Goal: Contribute content: Add original content to the website for others to see

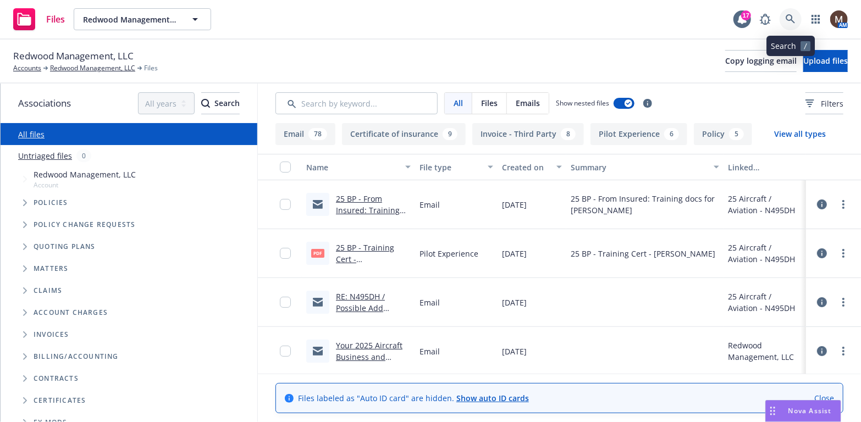
click at [785, 16] on link at bounding box center [791, 19] width 22 height 22
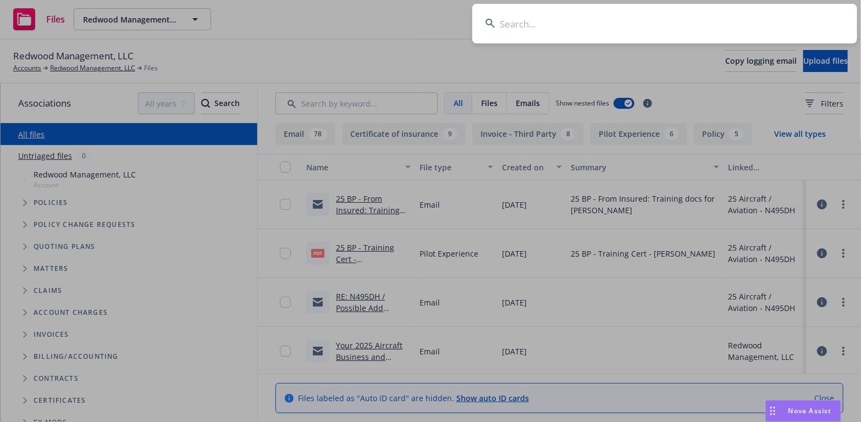
click at [503, 21] on input at bounding box center [664, 24] width 385 height 40
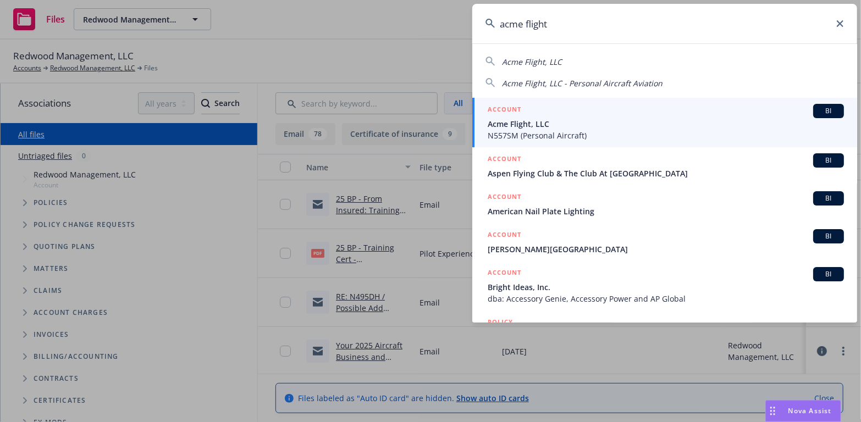
type input "acme flight"
click at [515, 129] on span "Acme Flight, LLC" at bounding box center [666, 124] width 356 height 12
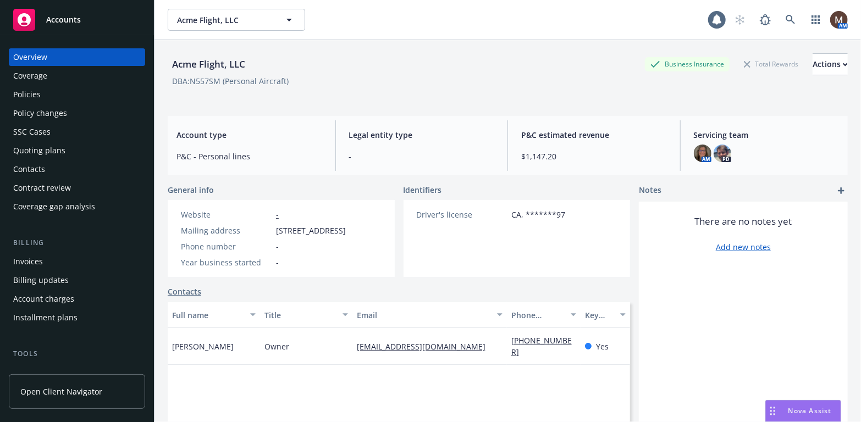
click at [43, 91] on div "Policies" at bounding box center [77, 95] width 128 height 18
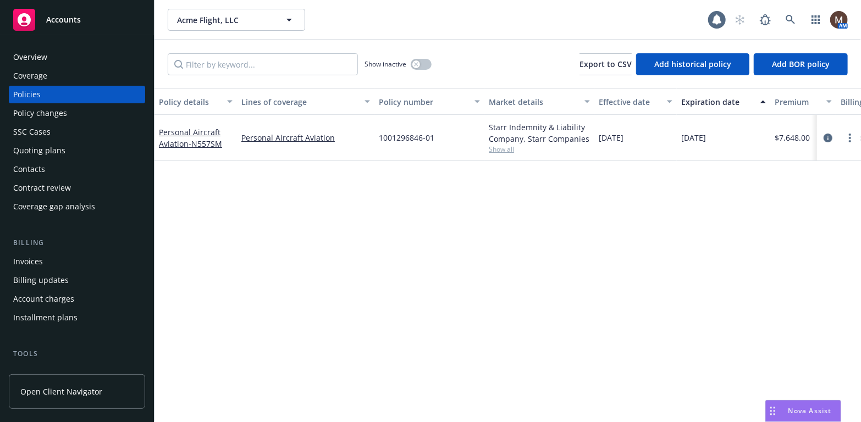
click at [36, 262] on div "Invoices" at bounding box center [28, 262] width 30 height 18
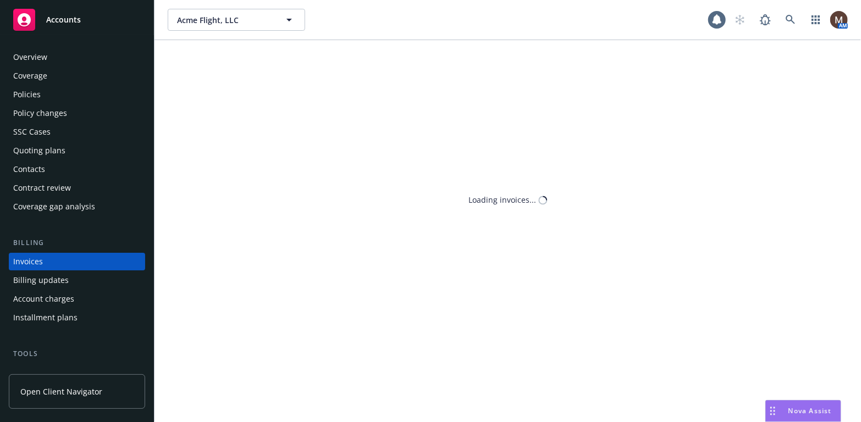
scroll to position [32, 0]
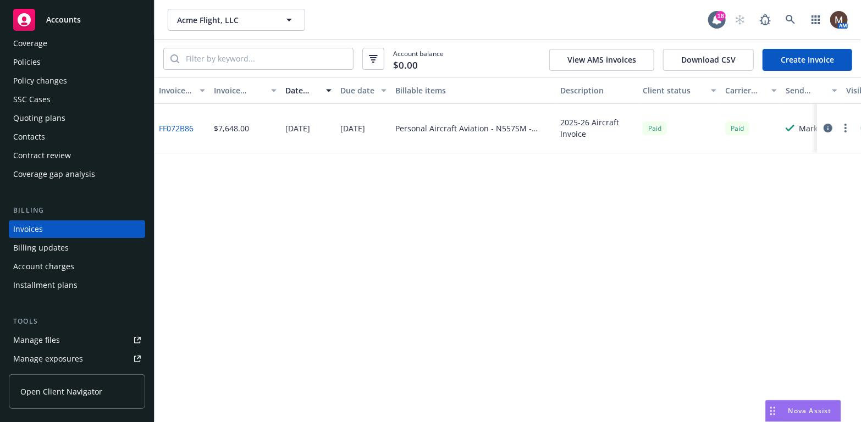
click at [40, 62] on div "Policies" at bounding box center [77, 62] width 128 height 18
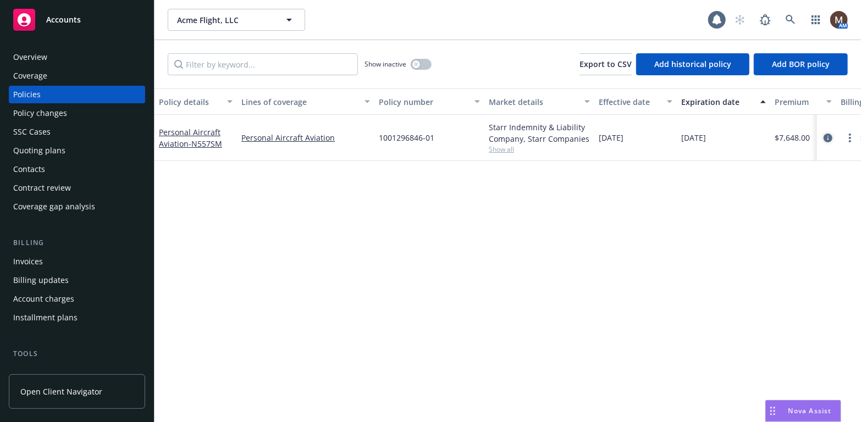
click at [830, 135] on icon "circleInformation" at bounding box center [828, 138] width 9 height 9
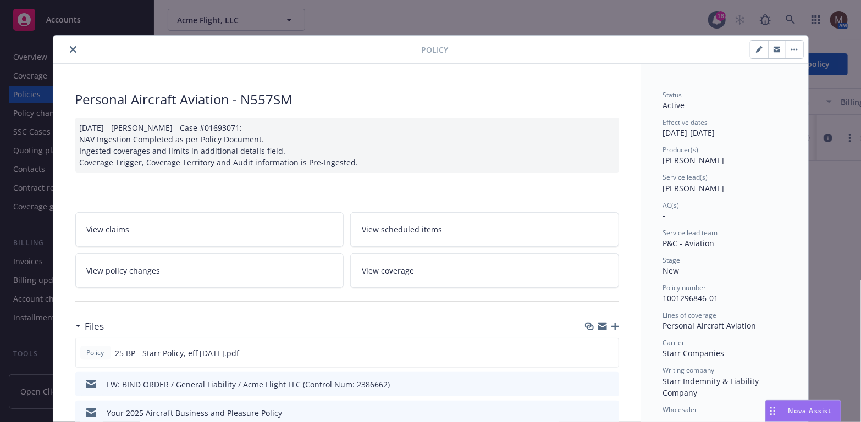
click at [68, 43] on button "close" at bounding box center [73, 49] width 13 height 13
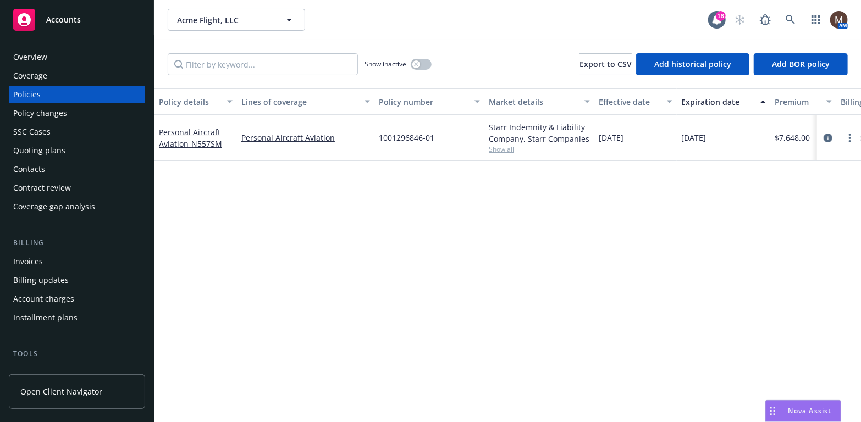
scroll to position [55, 0]
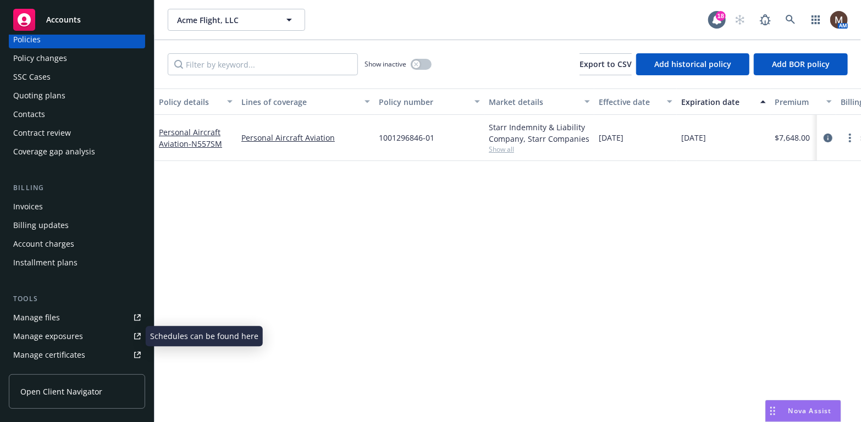
click at [47, 314] on div "Manage files" at bounding box center [36, 318] width 47 height 18
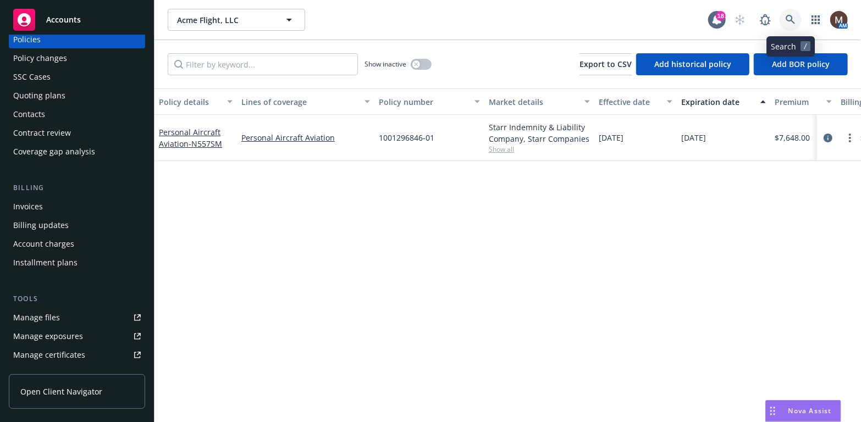
click at [786, 19] on icon at bounding box center [791, 20] width 10 height 10
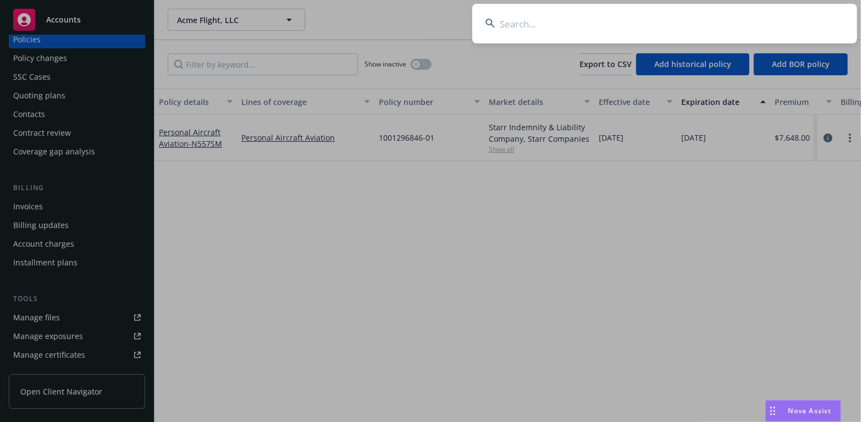
click at [523, 22] on input at bounding box center [664, 24] width 385 height 40
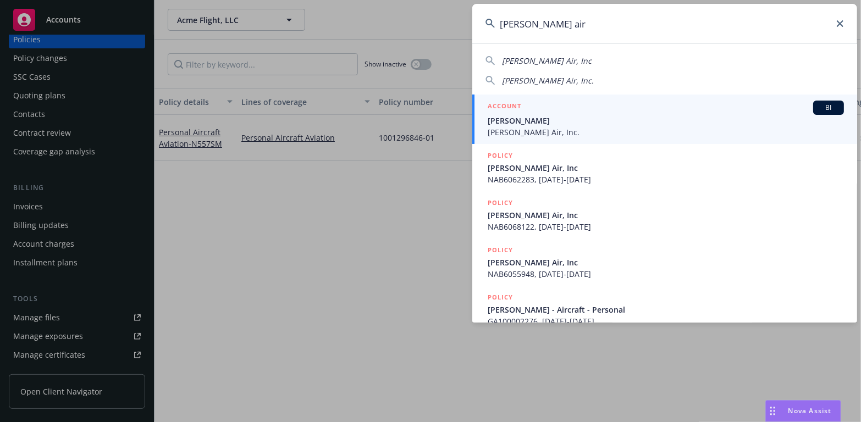
type input "bolea air"
click at [520, 121] on span "Frank Bolea" at bounding box center [666, 121] width 356 height 12
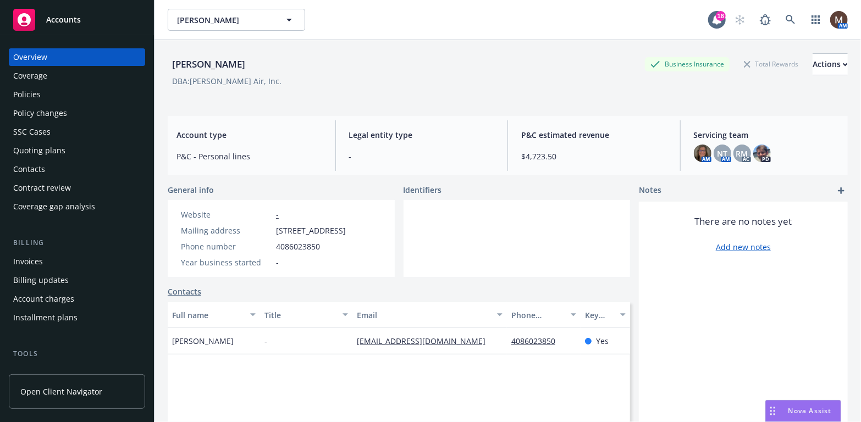
click at [47, 97] on div "Policies" at bounding box center [77, 95] width 128 height 18
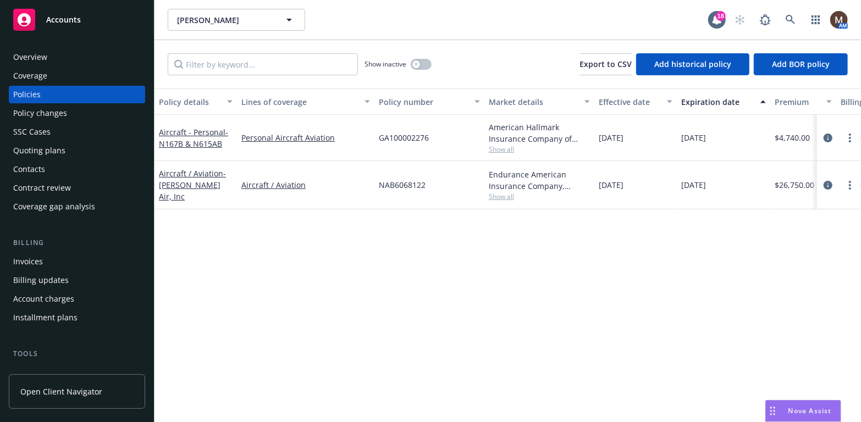
click at [38, 265] on div "Invoices" at bounding box center [28, 262] width 30 height 18
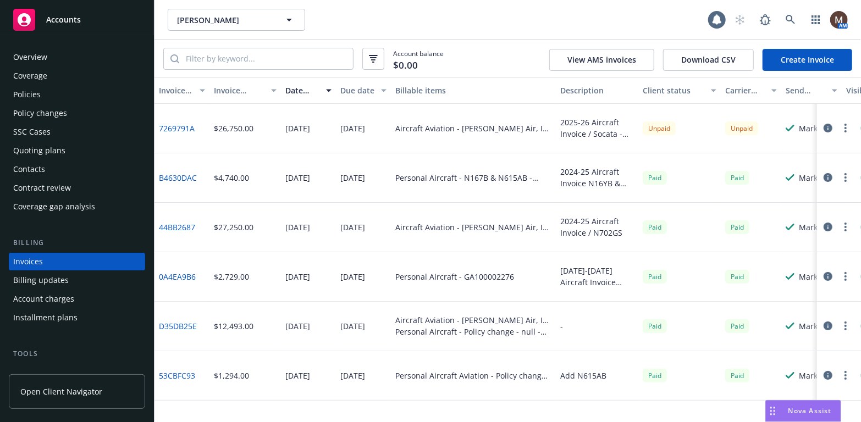
scroll to position [32, 0]
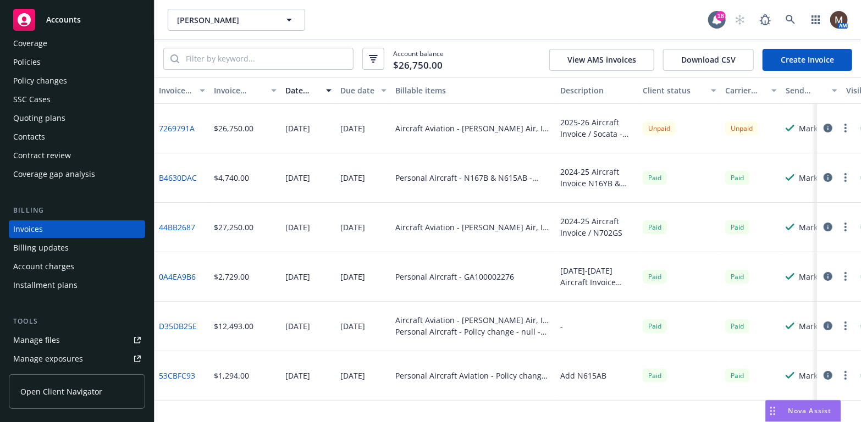
click at [31, 55] on div "Policies" at bounding box center [26, 62] width 27 height 18
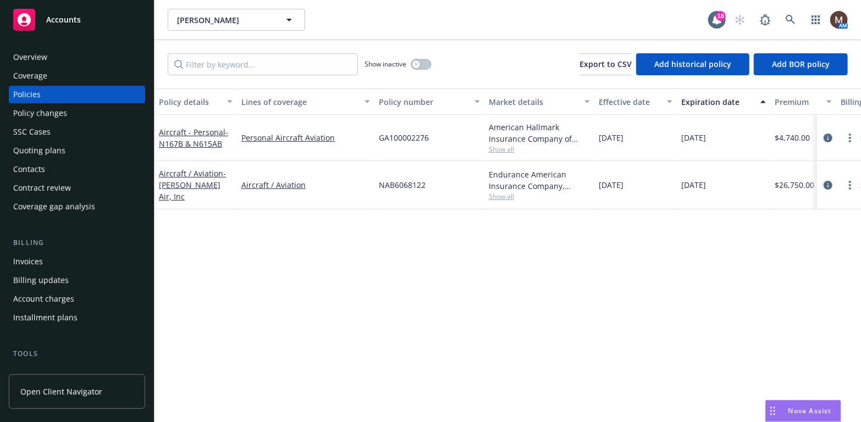
scroll to position [55, 0]
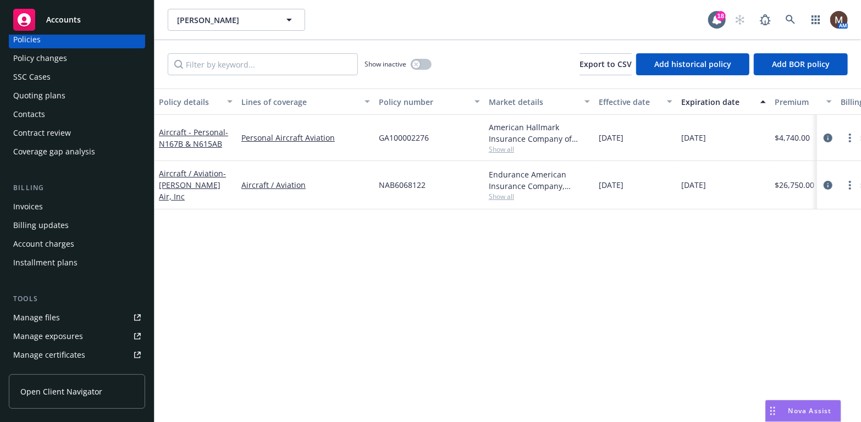
click at [60, 314] on link "Manage files" at bounding box center [77, 318] width 136 height 18
click at [790, 16] on icon at bounding box center [791, 20] width 10 height 10
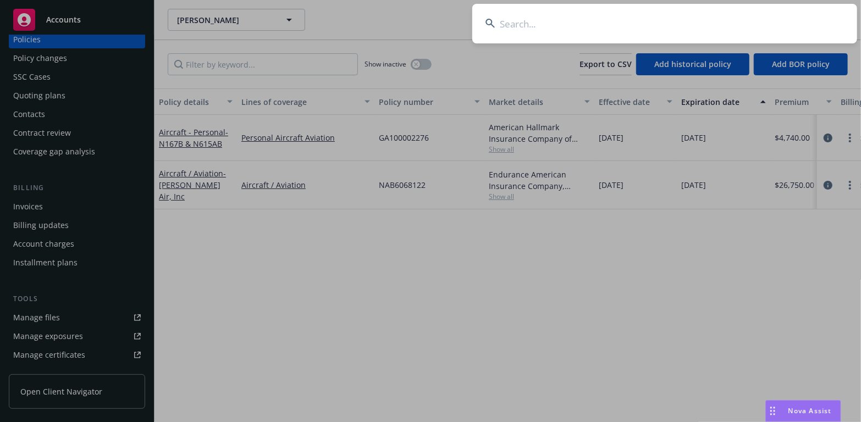
click at [505, 21] on input at bounding box center [664, 24] width 385 height 40
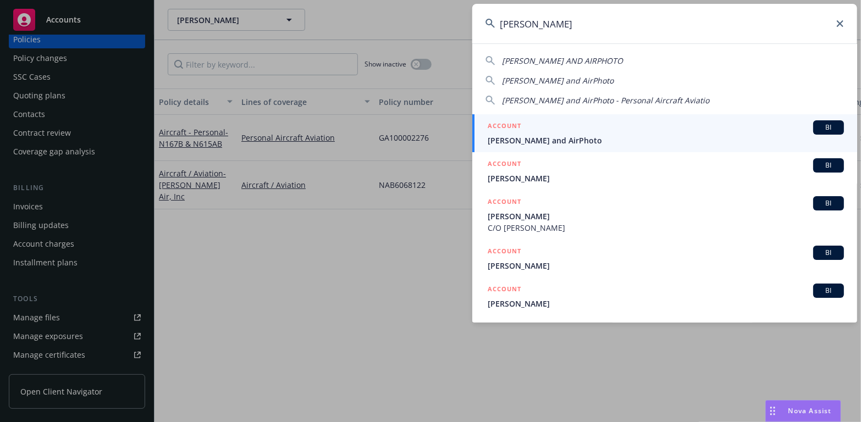
type input "john wark"
click at [518, 141] on span "John Wark and AirPhoto" at bounding box center [666, 141] width 356 height 12
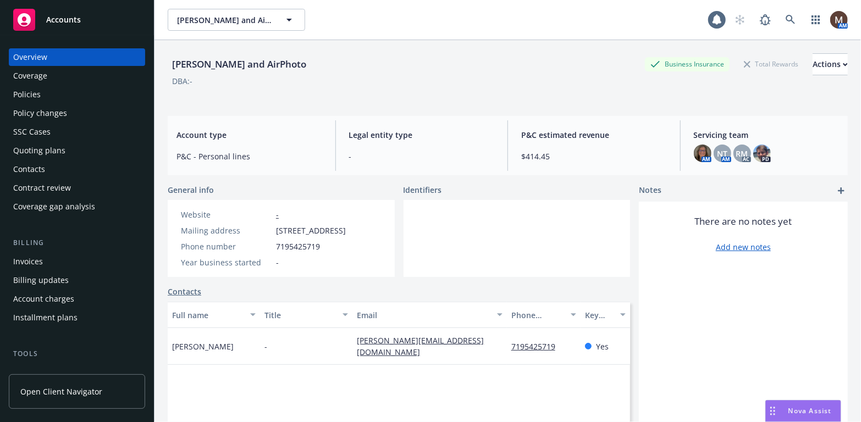
click at [35, 91] on div "Policies" at bounding box center [26, 95] width 27 height 18
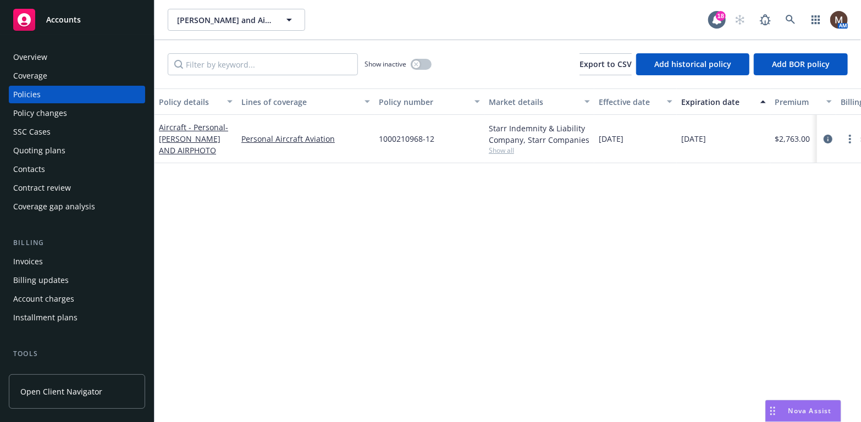
click at [53, 264] on div "Invoices" at bounding box center [77, 262] width 128 height 18
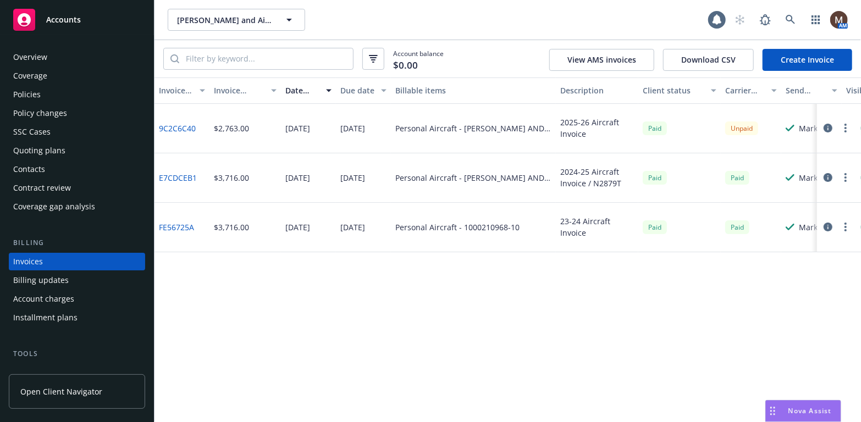
scroll to position [32, 0]
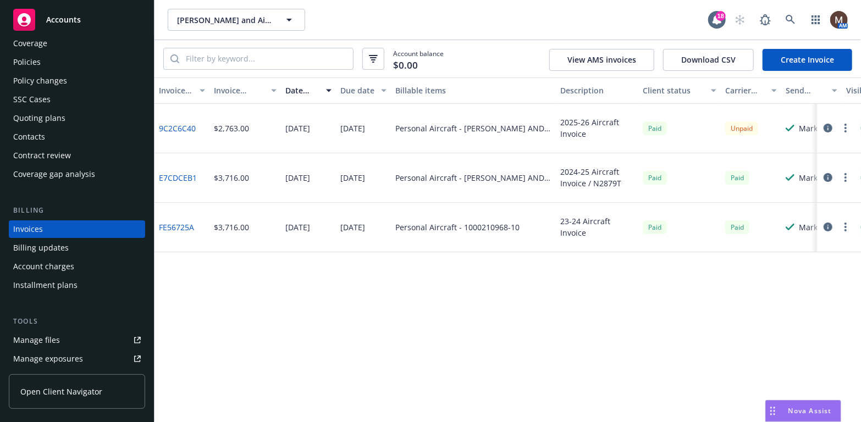
click at [41, 58] on div "Policies" at bounding box center [77, 62] width 128 height 18
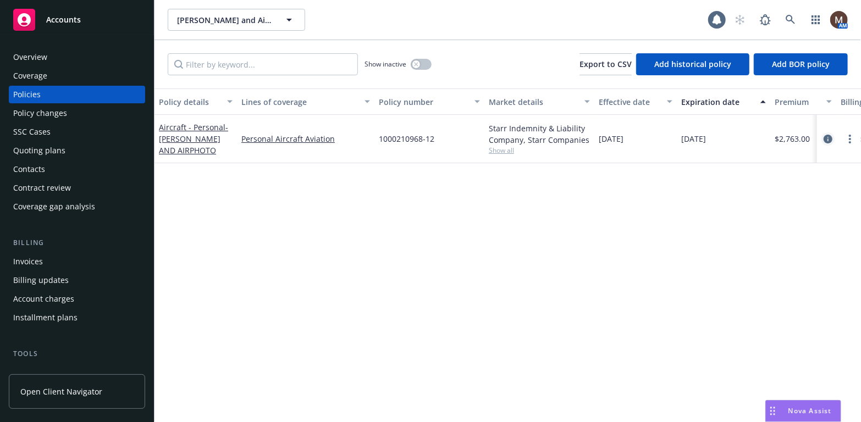
click at [828, 137] on icon "circleInformation" at bounding box center [828, 139] width 9 height 9
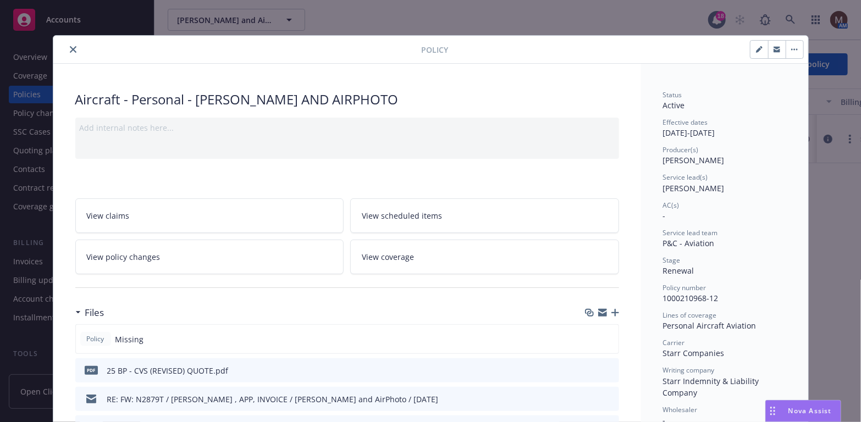
click at [614, 309] on icon "button" at bounding box center [615, 313] width 8 height 8
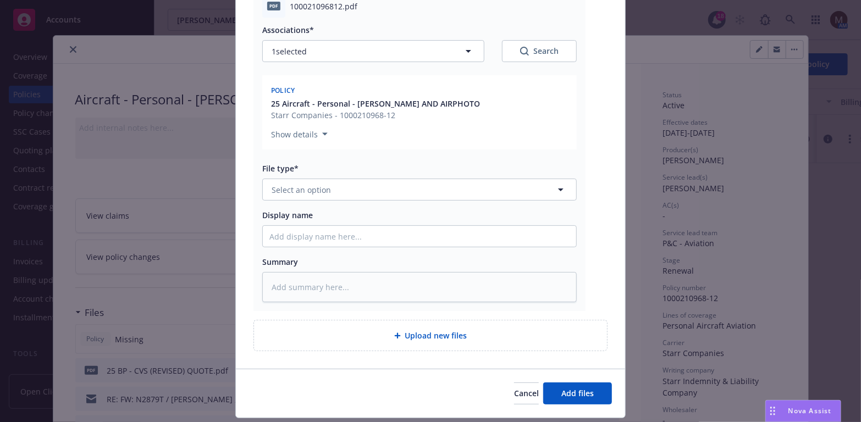
scroll to position [173, 0]
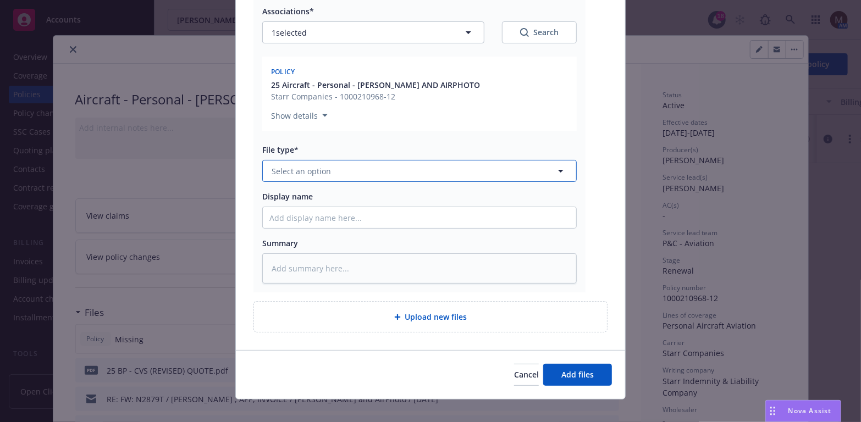
click at [555, 164] on icon "button" at bounding box center [560, 170] width 13 height 13
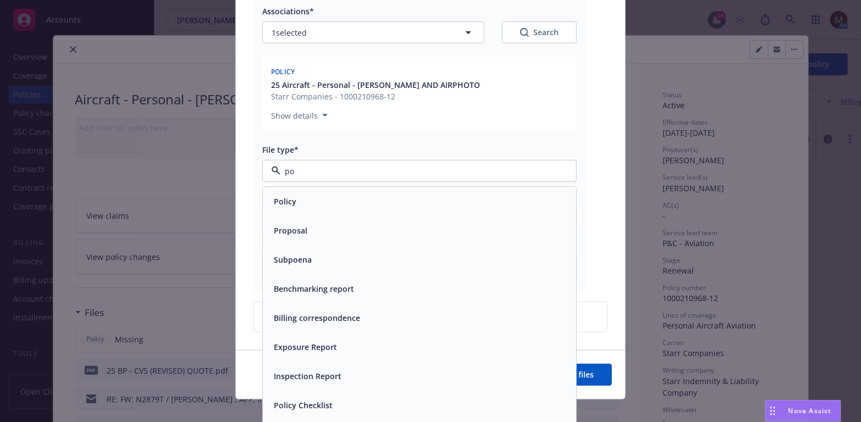
type input "pol"
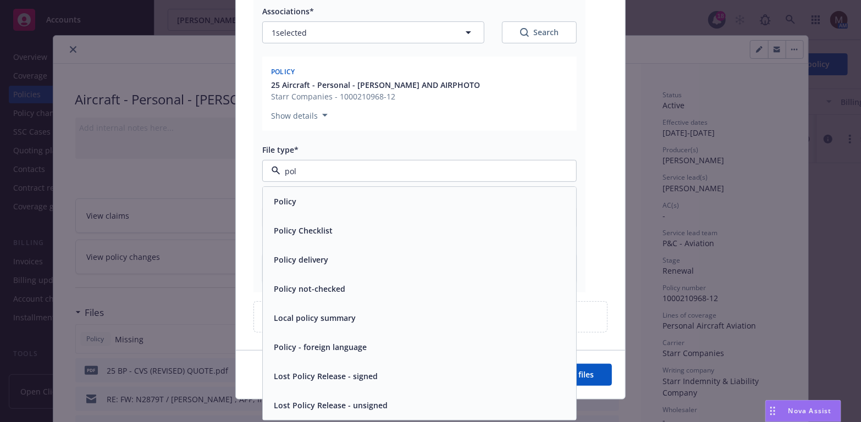
click at [320, 194] on div "Policy" at bounding box center [419, 202] width 300 height 16
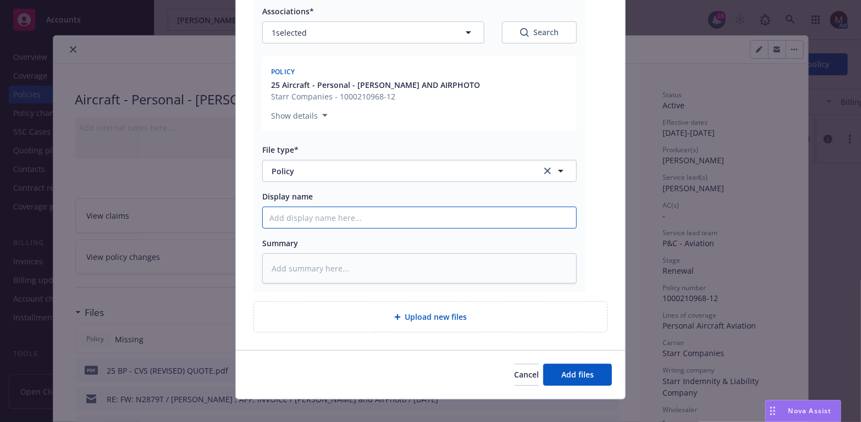
click at [284, 207] on input "Display name" at bounding box center [419, 217] width 313 height 21
type textarea "x"
type input "2"
type textarea "x"
type input "25"
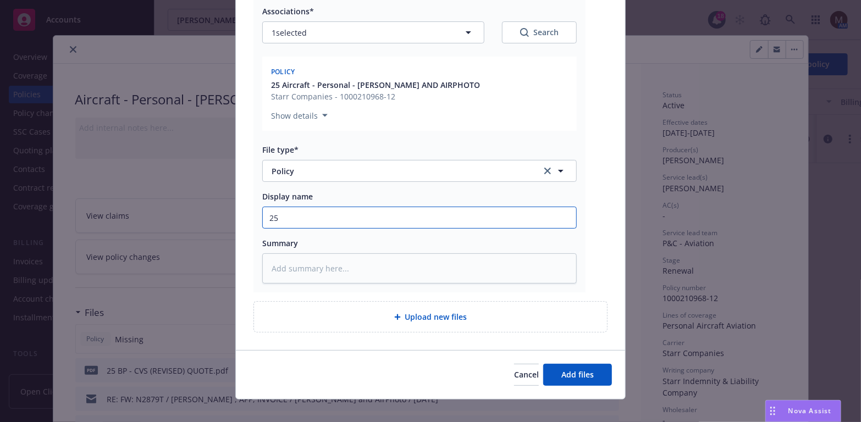
type textarea "x"
type input "25"
type textarea "x"
type input "25 B"
type textarea "x"
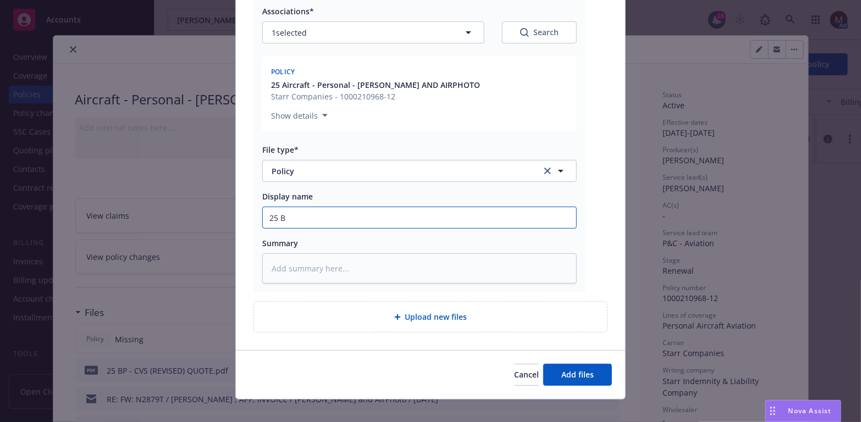
type input "25 BP"
type textarea "x"
type input "25 BP"
type textarea "x"
type input "25 BP -"
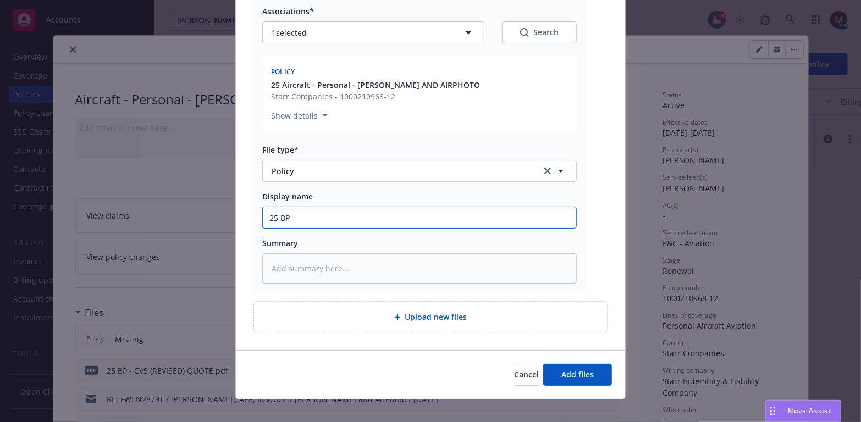
type textarea "x"
type input "25 BP - C"
type textarea "x"
type input "25 BP - CV"
type textarea "x"
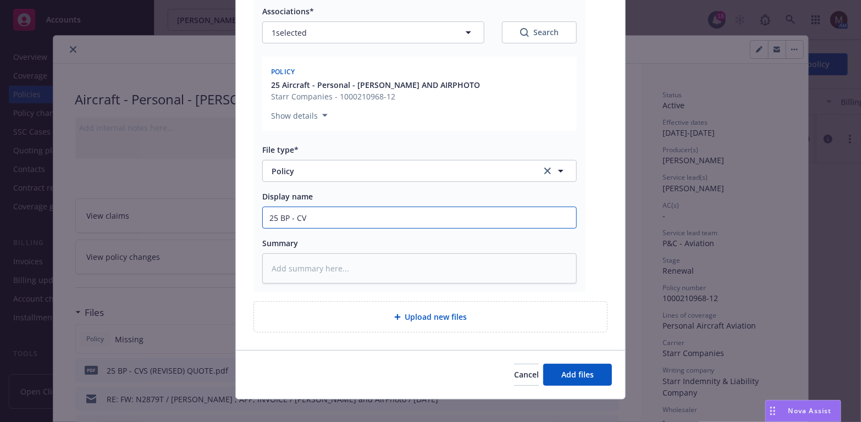
type input "25 BP - CVS"
type textarea "x"
type input "25 BP - CVS"
type textarea "x"
type input "25 BP - CVS P"
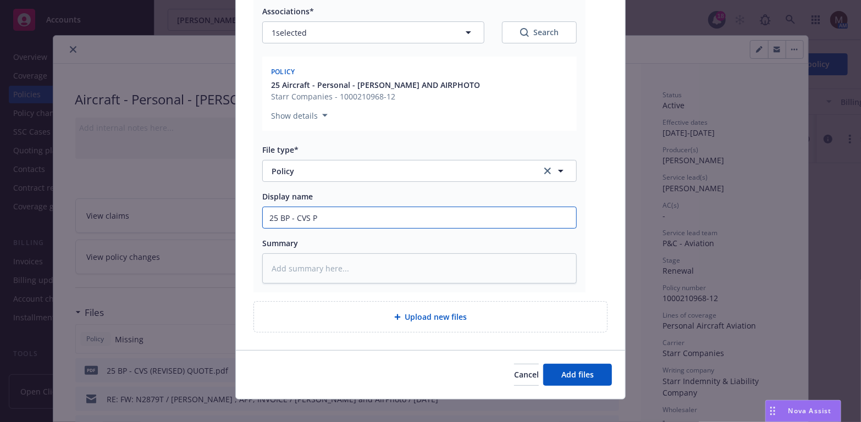
type textarea "x"
type input "25 BP - CVS Pol"
type textarea "x"
type input "25 BP - CVS Polo"
type textarea "x"
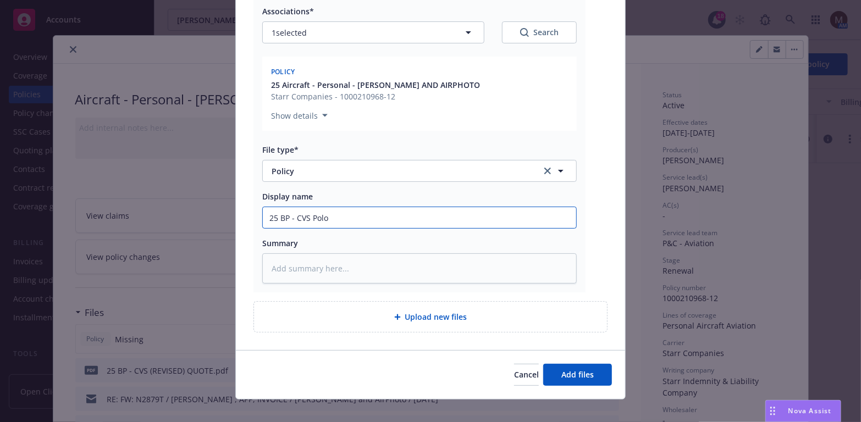
type input "25 BP - CVS Pol"
type textarea "x"
type input "25 BP - CVS Poli"
type textarea "x"
type input "25 BP - CVS Polil"
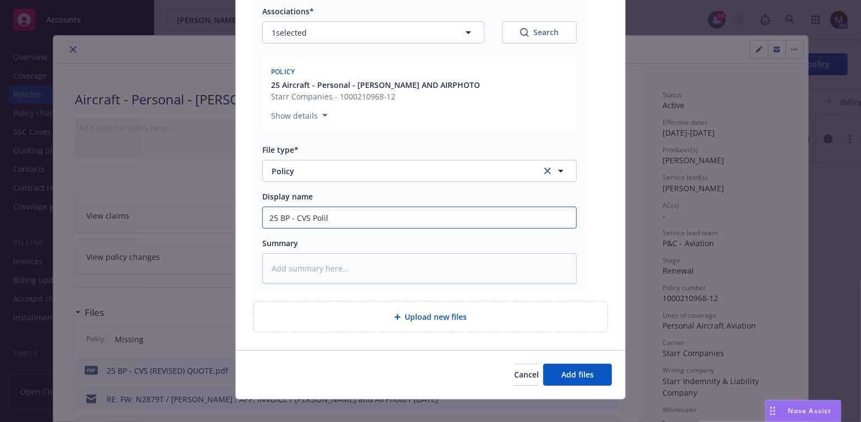
type textarea "x"
type input "25 BP - CVS Polilc"
type textarea "x"
type input "25 BP - CVS Polilcy"
type textarea "x"
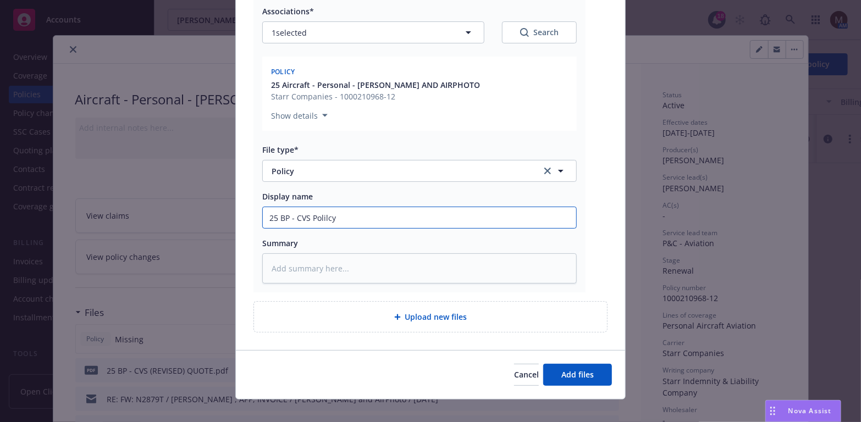
type input "25 BP - CVS Polilc"
type textarea "x"
type input "25 BP - CVS Polil"
type textarea "x"
type input "25 BP - CVS Poli"
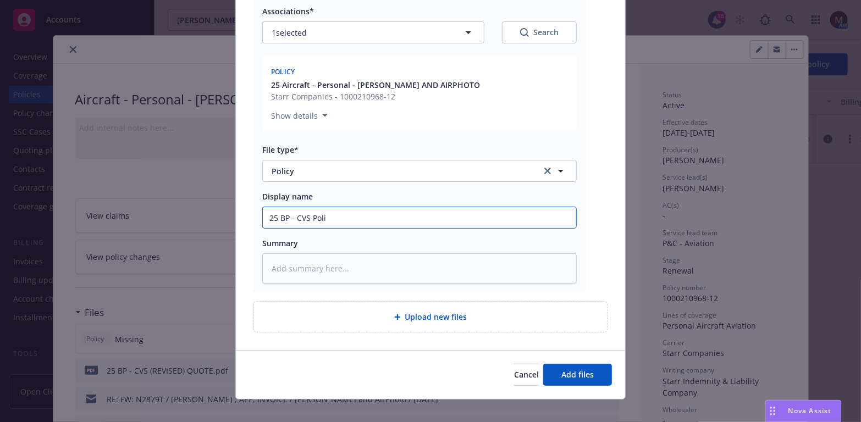
type textarea "x"
type input "25 BP - CVS Polic"
type textarea "x"
type input "25 BP - CVS Policy"
type textarea "x"
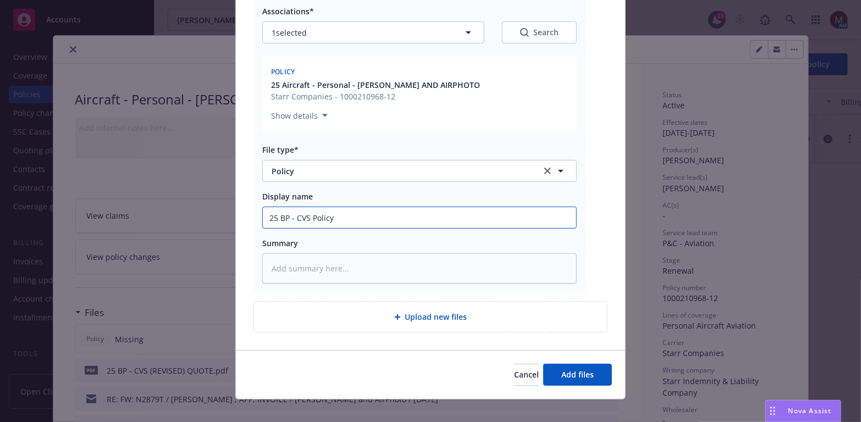
type input "25 BP - CVS Policy,"
type textarea "x"
type input "25 BP - CVS Policy,"
type textarea "x"
type input "25 BP - CVS Policy, e"
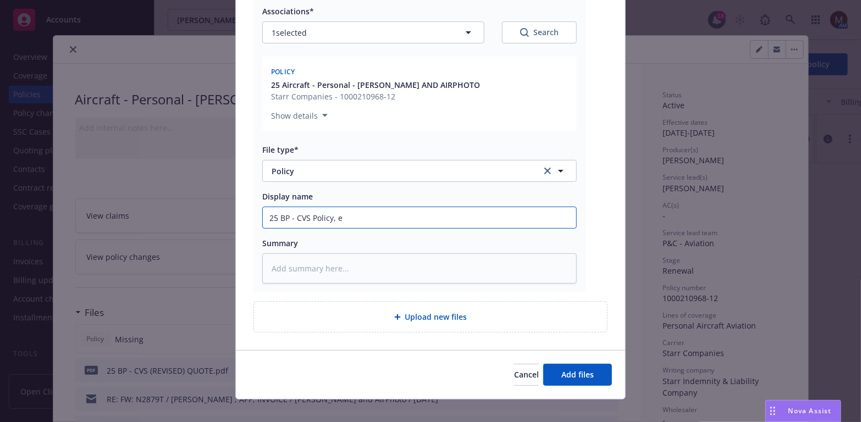
type textarea "x"
type input "25 BP - CVS Policy, ef"
type textarea "x"
type input "25 BP - CVS Policy, eff"
type textarea "x"
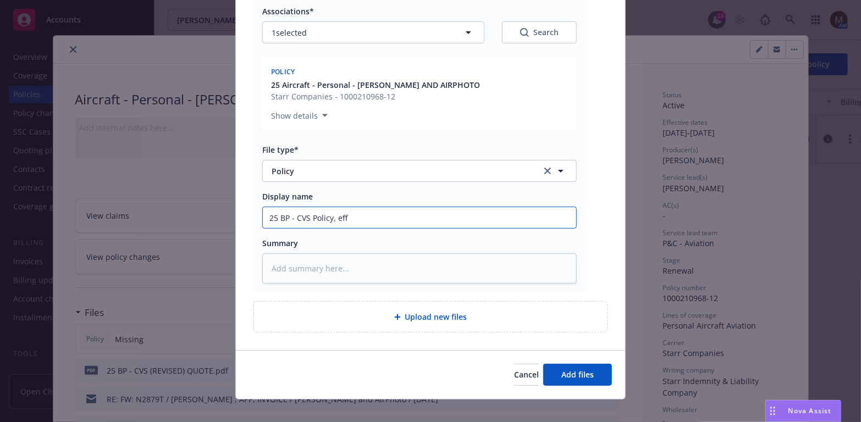
type input "25 BP - CVS Policy, eff"
type textarea "x"
type input "25 BP - CVS Policy, eff 0"
type textarea "x"
type input "25 BP - CVS Policy, eff 08"
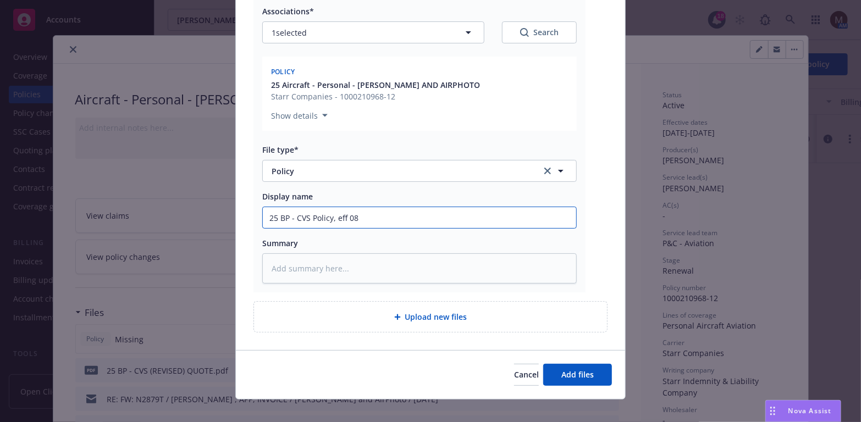
type textarea "x"
type input "25 BP - CVS Policy, eff 08."
type textarea "x"
type input "25 BP - CVS Policy, eff 08.0"
type textarea "x"
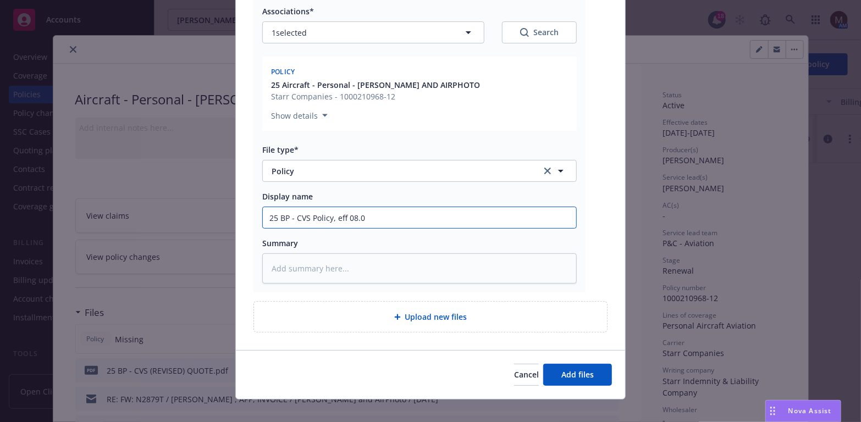
type input "25 BP - CVS Policy, eff 08.08"
type textarea "x"
type input "25 BP - CVS Policy, eff 08.08."
type textarea "x"
type input "25 BP - CVS Policy, eff 08.08.2"
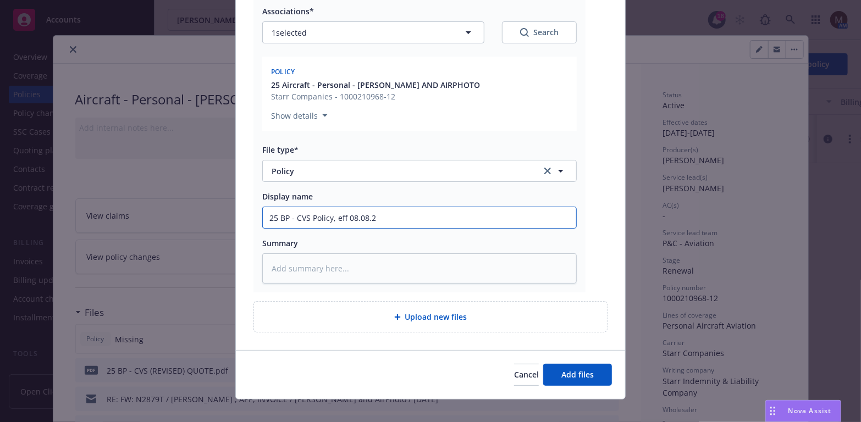
type textarea "x"
type input "25 BP - CVS Policy, eff 08.08.20"
type textarea "x"
type input "25 BP - CVS Policy, eff 08.08.202"
type textarea "x"
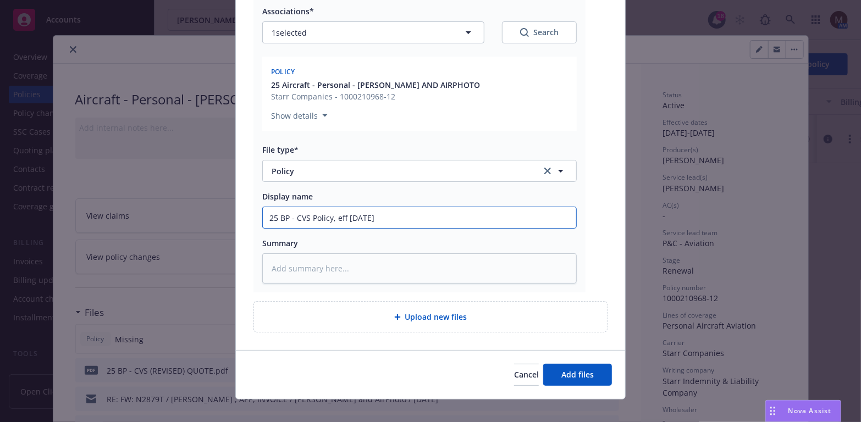
drag, startPoint x: 400, startPoint y: 209, endPoint x: 242, endPoint y: 208, distance: 157.8
click at [242, 208] on div "pdf 100021096812.pdf Associations* 1 selected Search Policy 25 Aircraft - Perso…" at bounding box center [430, 149] width 389 height 401
type input "25 BP - CVS Policy, eff 08.08.2025"
click at [286, 256] on textarea at bounding box center [419, 268] width 314 height 30
paste textarea "25 BP - CVS Policy, eff 08.08.2025"
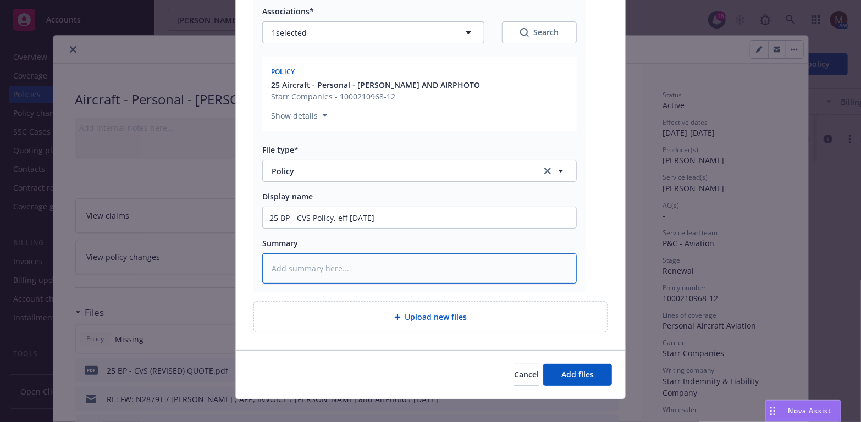
type textarea "x"
type textarea "25 BP - CVS Policy, eff 08.08.2025"
type textarea "x"
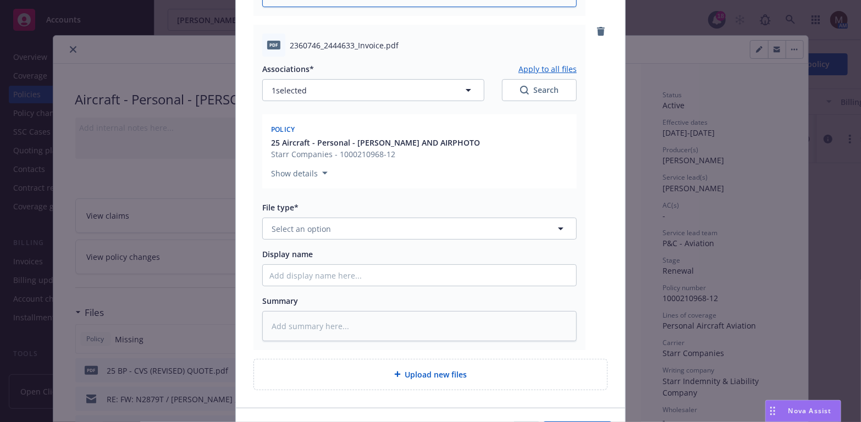
scroll to position [503, 0]
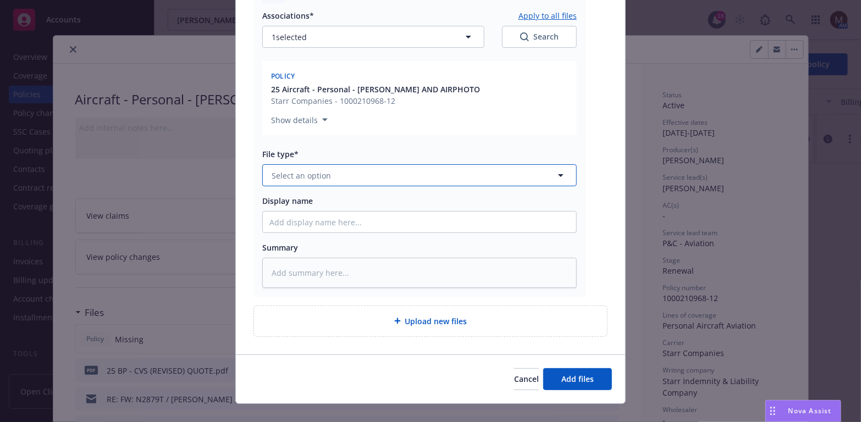
click at [558, 174] on icon "button" at bounding box center [560, 175] width 5 height 3
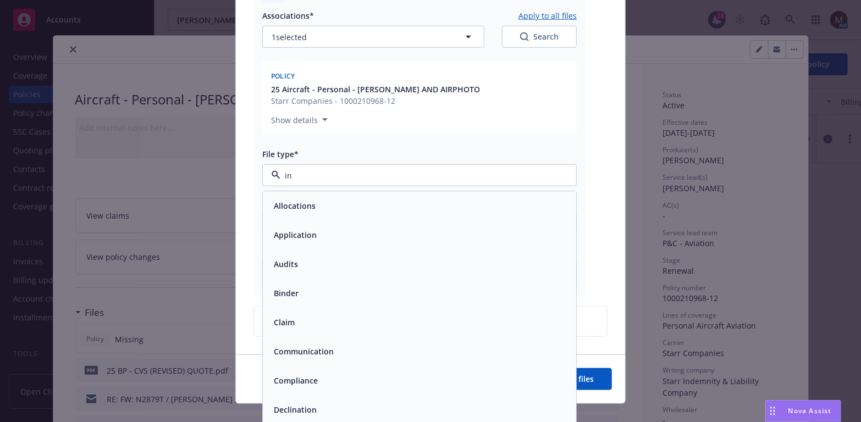
type input "inv"
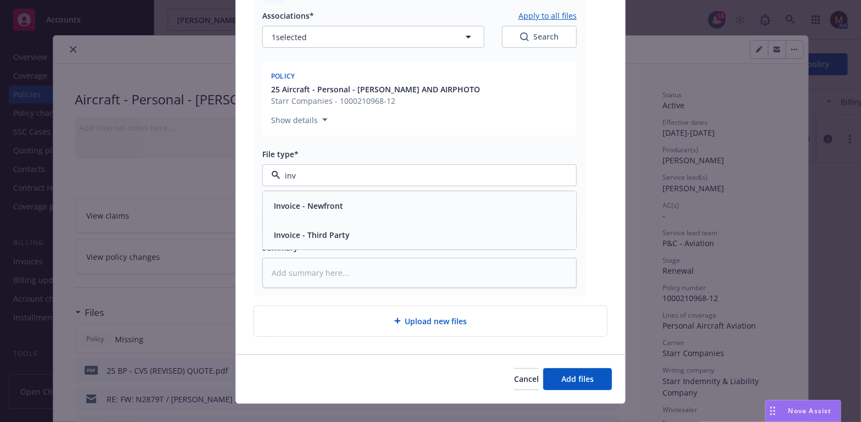
click at [317, 229] on span "Invoice - Third Party" at bounding box center [312, 235] width 76 height 12
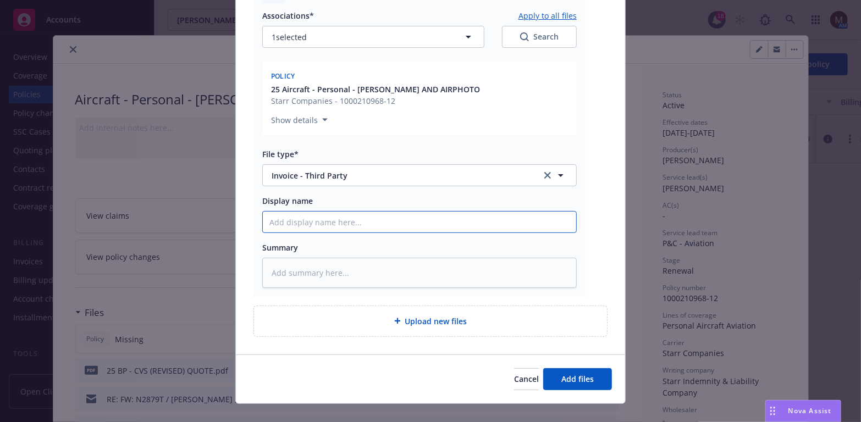
type textarea "x"
type input "2"
type textarea "x"
type input "25"
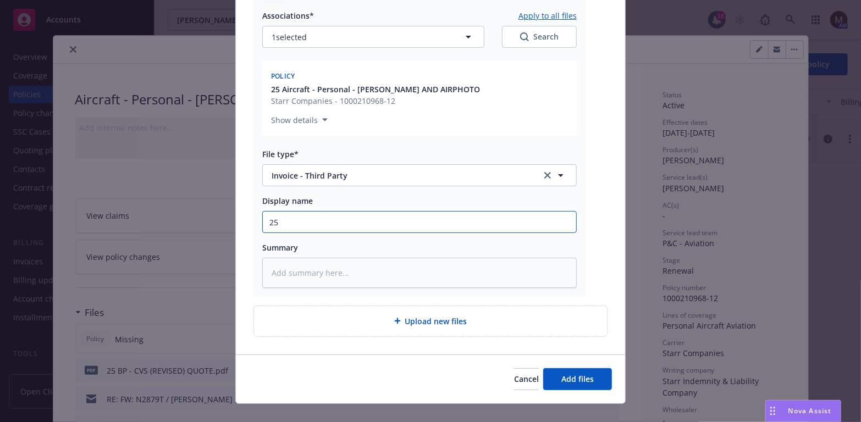
type textarea "x"
type input "25"
type textarea "x"
type input "25 B"
type textarea "x"
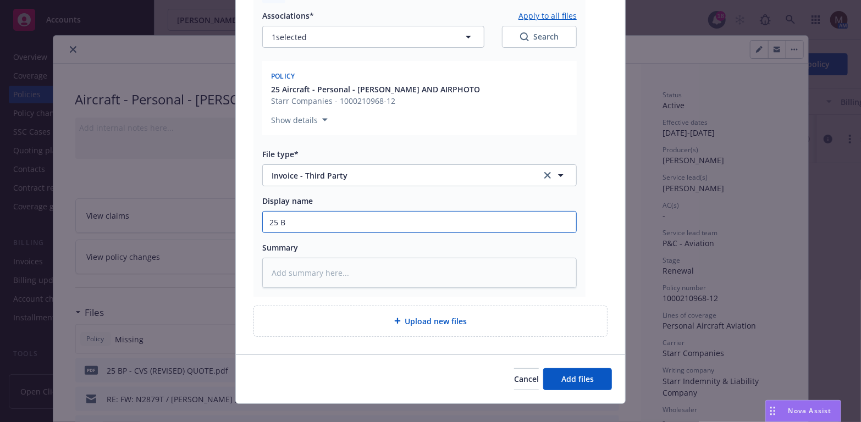
type input "25 BP"
type textarea "x"
type input "25 BP"
type textarea "x"
type input "25 BP -"
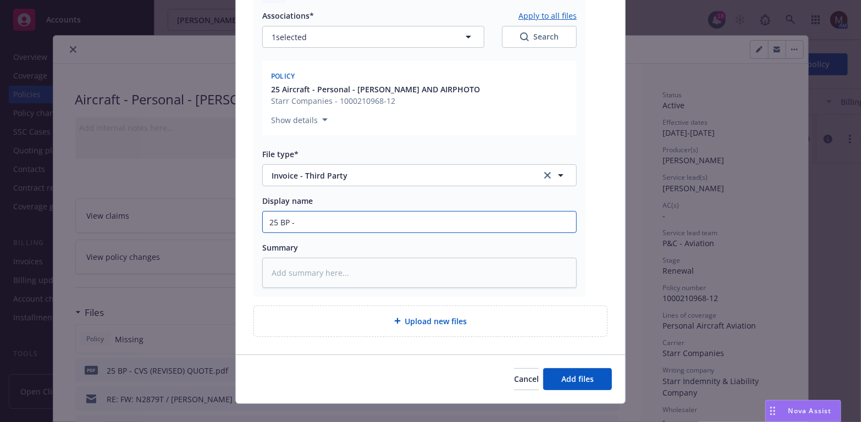
type textarea "x"
type input "25 BP -"
type textarea "x"
type input "25 BP - C"
type textarea "x"
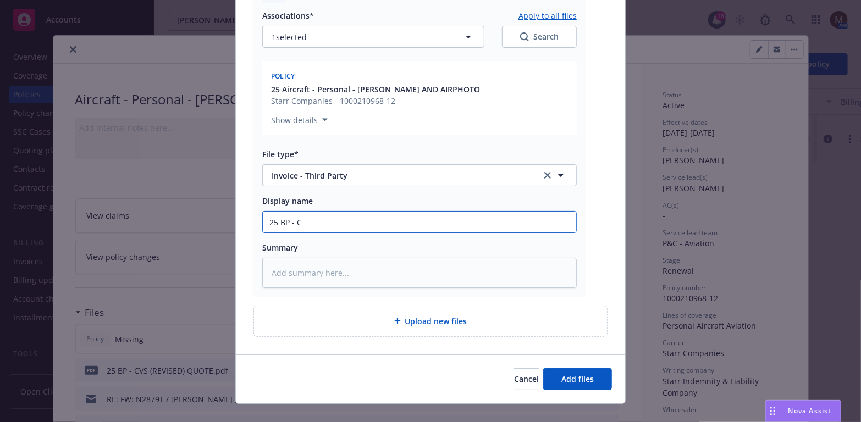
type input "25 BP - CA"
type textarea "x"
type input "25 BP - CAR"
type textarea "x"
type input "25 BP - CARR"
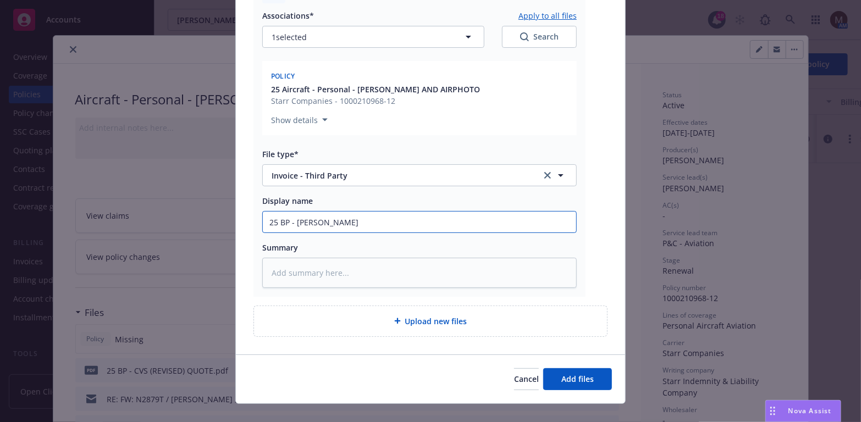
type textarea "x"
type input "25 BP - CARRI"
type textarea "x"
type input "25 BP - CARRIE"
type textarea "x"
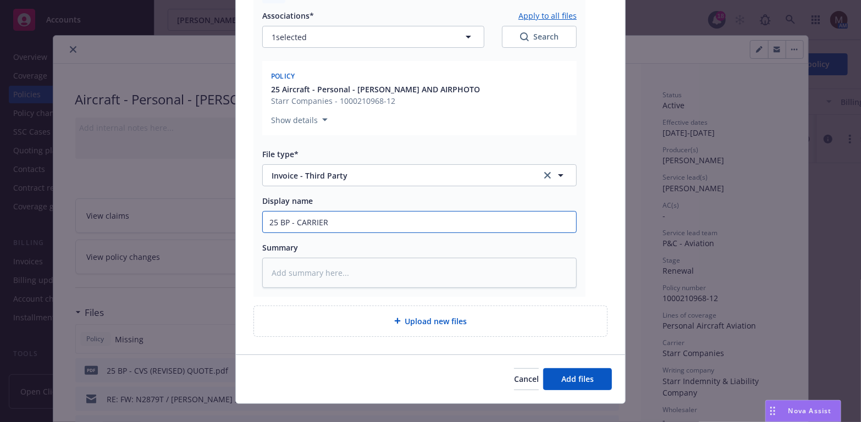
type input "25 BP - CARRIER"
type textarea "x"
type input "25 BP - CARRIER I"
type textarea "x"
type input "25 BP - CARRIER IN"
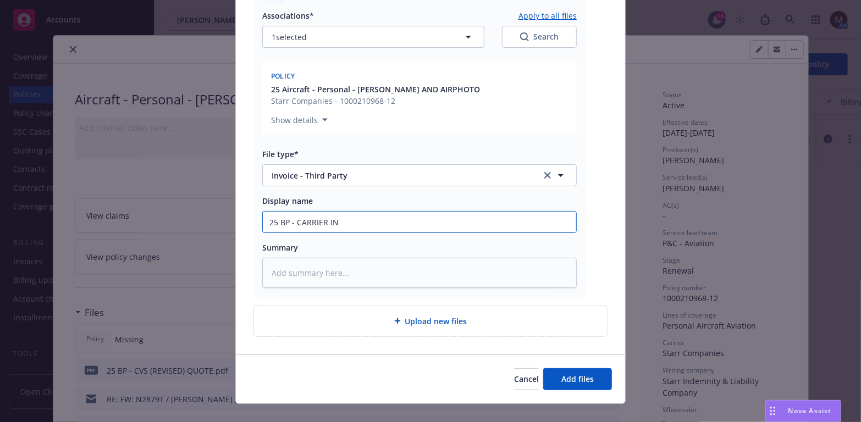
type textarea "x"
type input "25 BP - CARRIER INV"
type textarea "x"
type input "25 BP - CARRIER INVO"
type textarea "x"
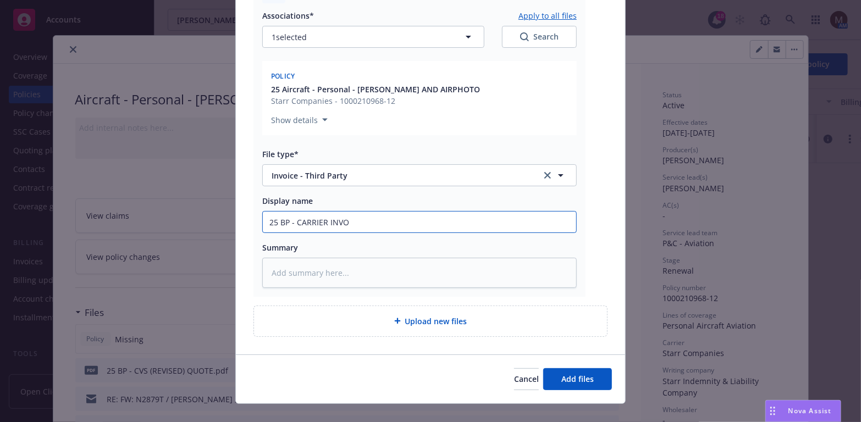
type input "25 BP - CARRIER INVOI"
type textarea "x"
type input "25 BP - CARRIER INVOIC"
type textarea "x"
type input "25 BP - CARRIER INVOICE"
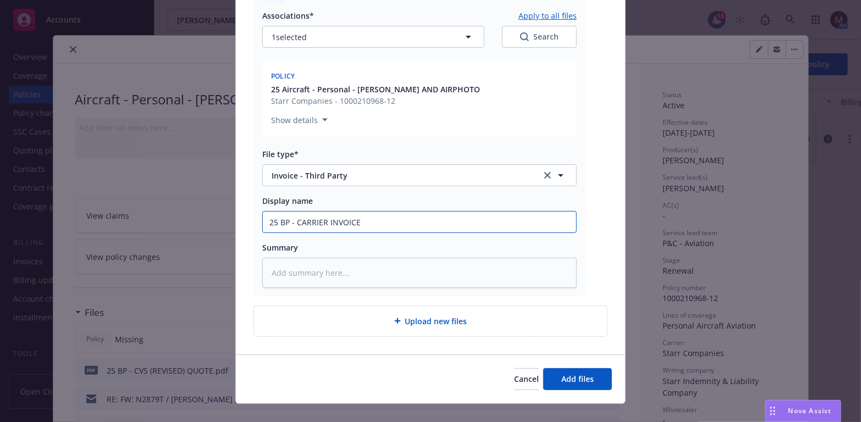
type textarea "x"
type input "25 BP - CARRIER INVOICE,"
type textarea "x"
type input "25 BP - CARRIER INVOICE,"
drag, startPoint x: 362, startPoint y: 210, endPoint x: 378, endPoint y: 217, distance: 17.3
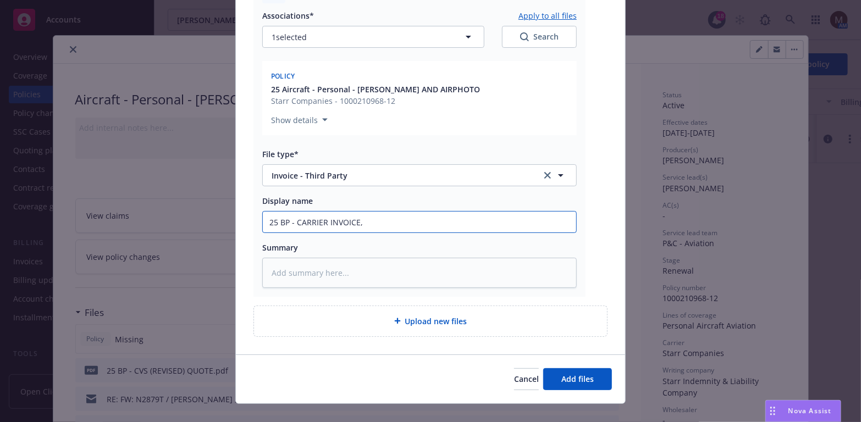
type textarea "x"
type input "25 BP - CARRIER INVOICE, $"
type textarea "x"
type input "25 BP - CARRIER INVOICE, $2"
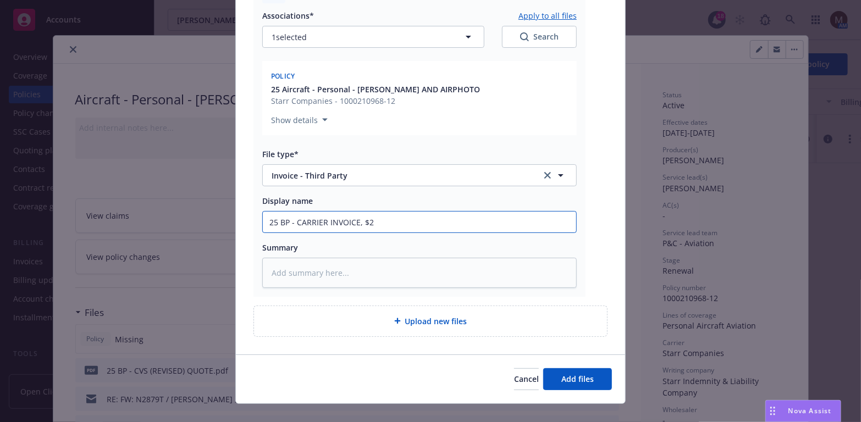
type textarea "x"
type input "25 BP - CARRIER INVOICE, $2,"
type textarea "x"
type input "25 BP - CARRIER INVOICE, $2,7"
type textarea "x"
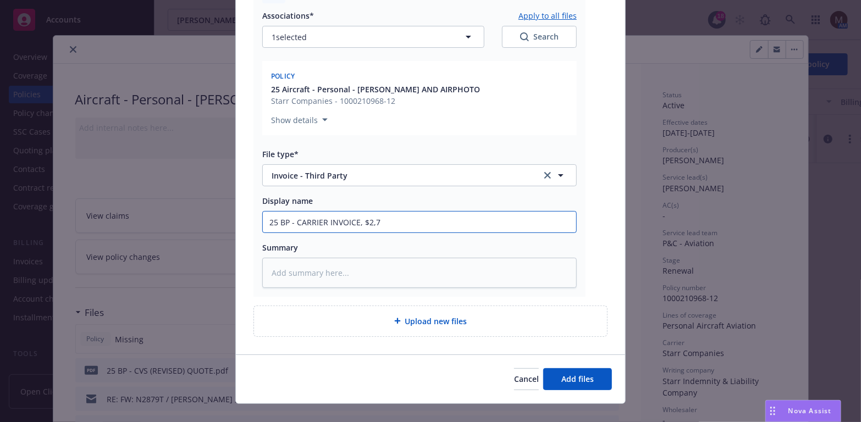
type input "25 BP - CARRIER INVOICE, $2,76"
type textarea "x"
drag, startPoint x: 404, startPoint y: 217, endPoint x: 218, endPoint y: 213, distance: 185.9
click at [218, 213] on div "Add files The uploaded files will be associated with 25 Aircraft - Personal - J…" at bounding box center [430, 211] width 861 height 422
type input "25 BP - CARRIER INVOICE, $2,763"
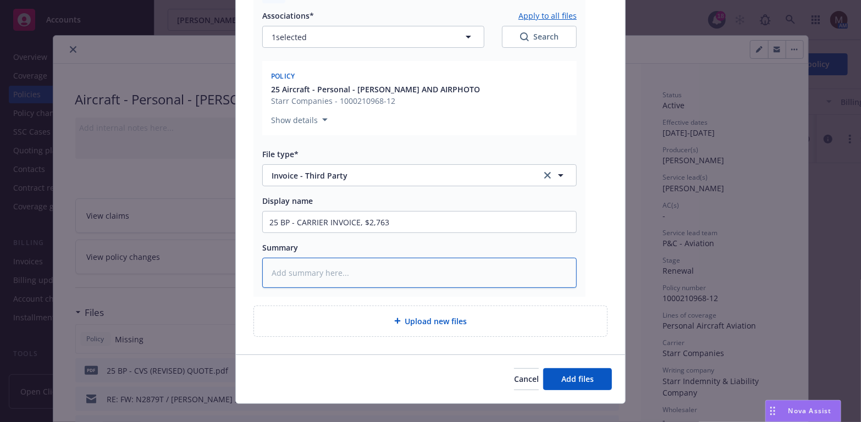
click at [281, 258] on textarea at bounding box center [419, 273] width 314 height 30
paste textarea "25 BP - CARRIER INVOICE, $2,763"
type textarea "x"
type textarea "25 BP - CARRIER INVOICE, $2,763"
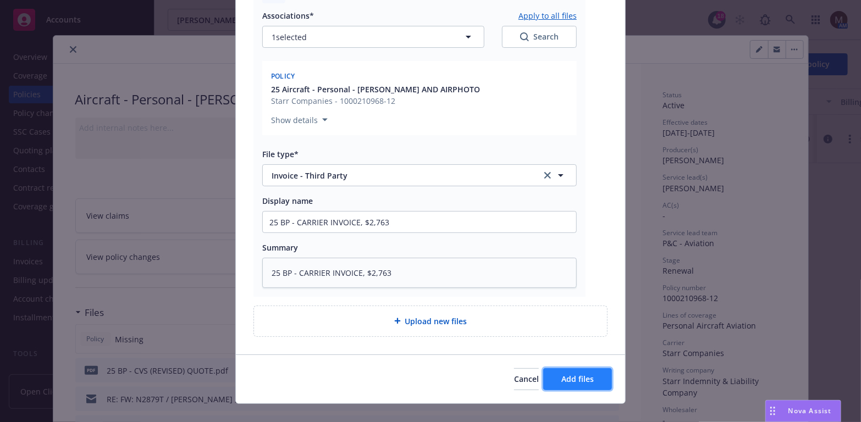
click at [580, 374] on span "Add files" at bounding box center [577, 379] width 32 height 10
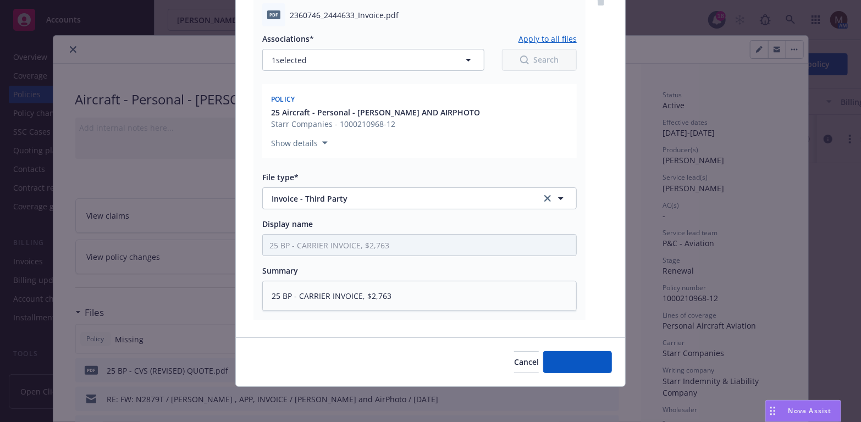
scroll to position [467, 0]
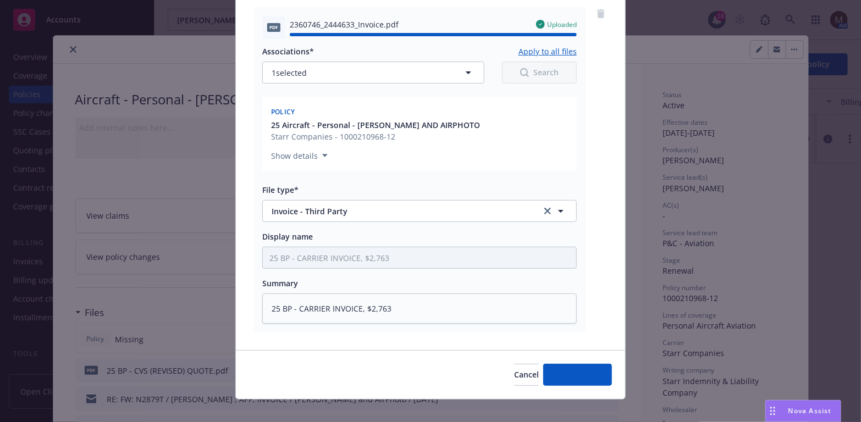
type textarea "x"
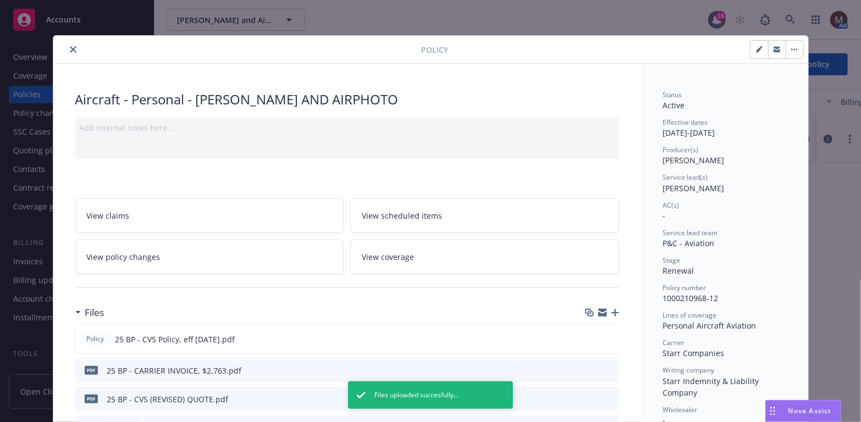
click at [67, 45] on button "close" at bounding box center [73, 49] width 13 height 13
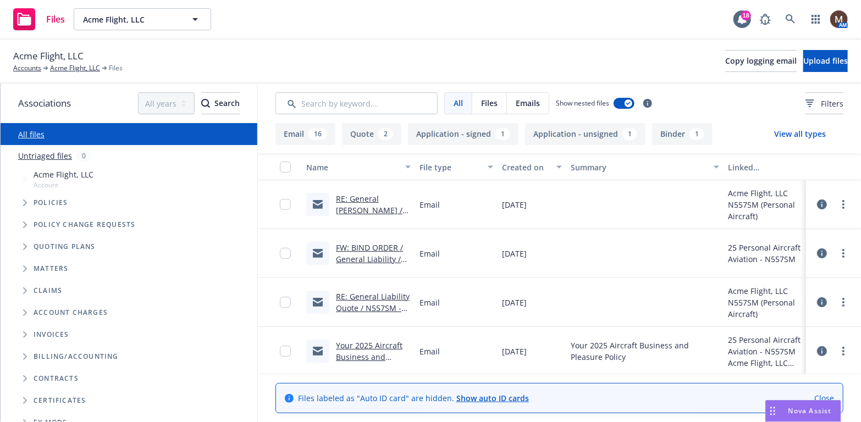
click at [357, 198] on link "RE: General [PERSON_NAME] / N557SM - Acme Flight" at bounding box center [369, 216] width 67 height 45
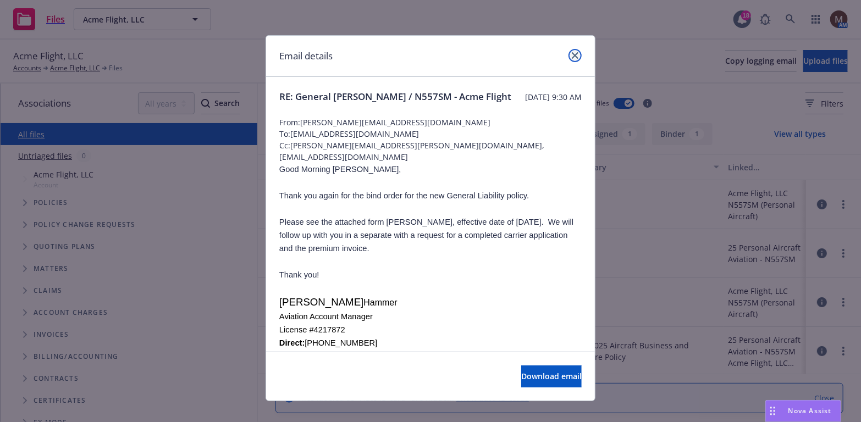
click at [572, 52] on icon "close" at bounding box center [575, 55] width 7 height 7
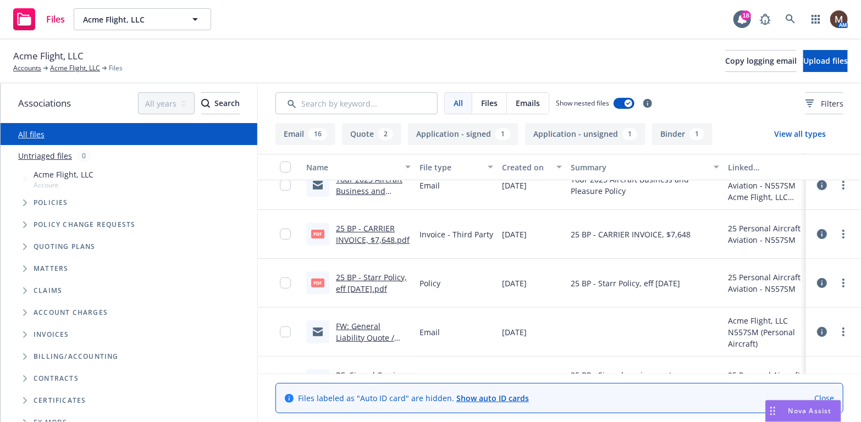
scroll to position [220, 0]
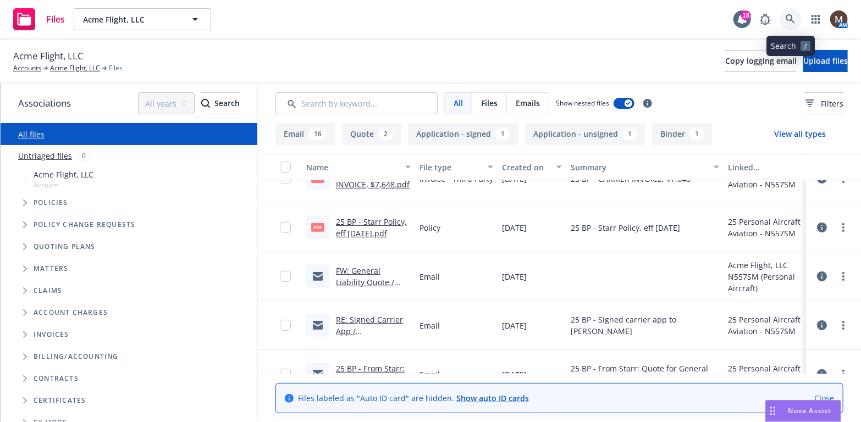
click at [791, 16] on icon at bounding box center [790, 18] width 9 height 9
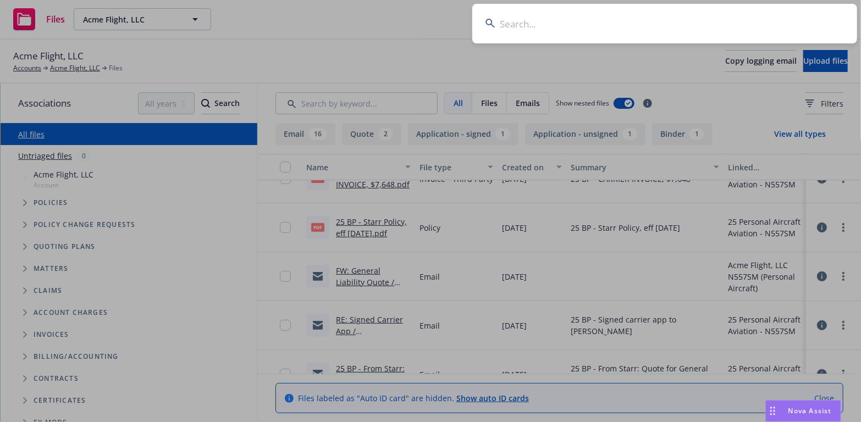
click at [521, 19] on input at bounding box center [664, 24] width 385 height 40
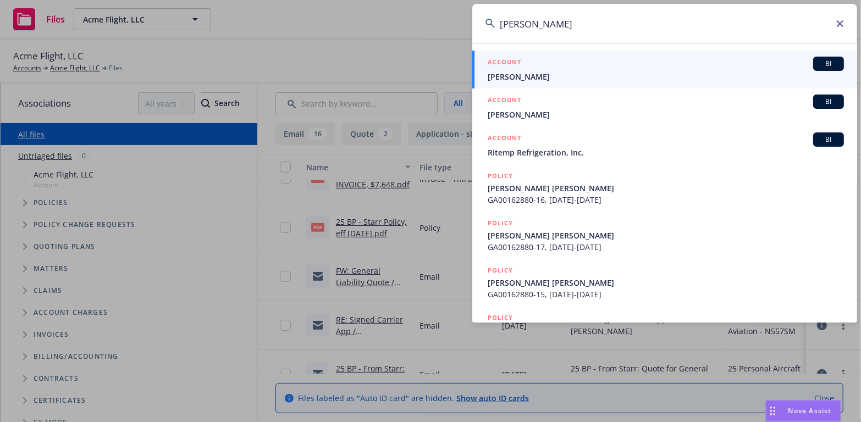
type input "[PERSON_NAME]"
click at [517, 73] on span "[PERSON_NAME]" at bounding box center [666, 77] width 356 height 12
